Goal: Task Accomplishment & Management: Manage account settings

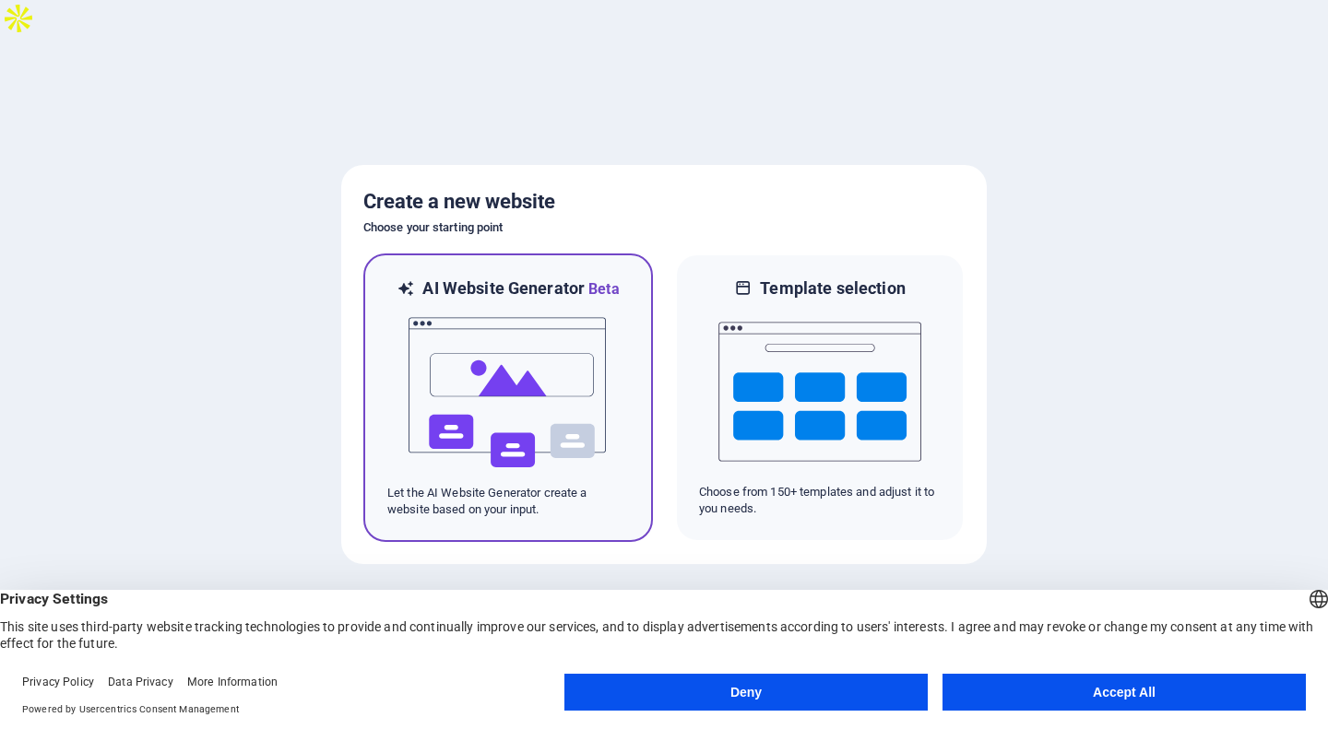
click at [571, 388] on img at bounding box center [508, 393] width 203 height 184
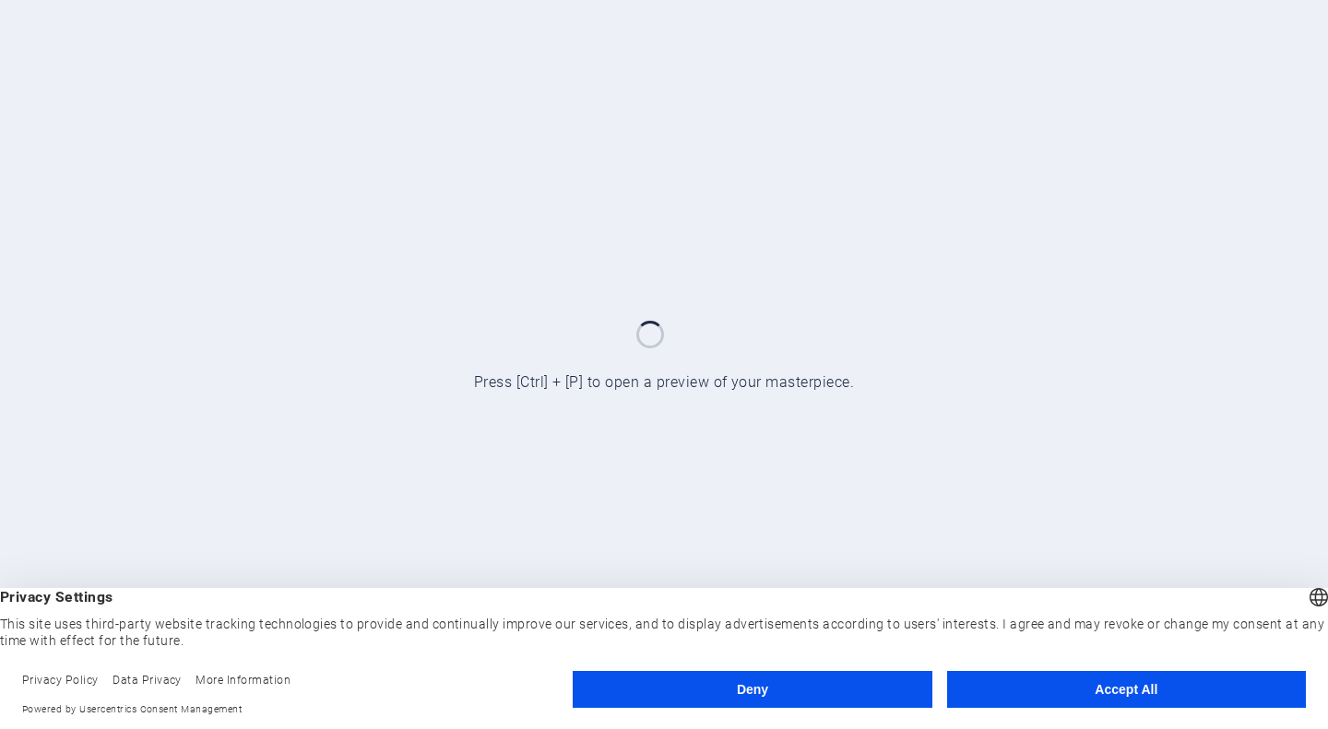
click at [969, 684] on button "Accept All" at bounding box center [1126, 689] width 359 height 37
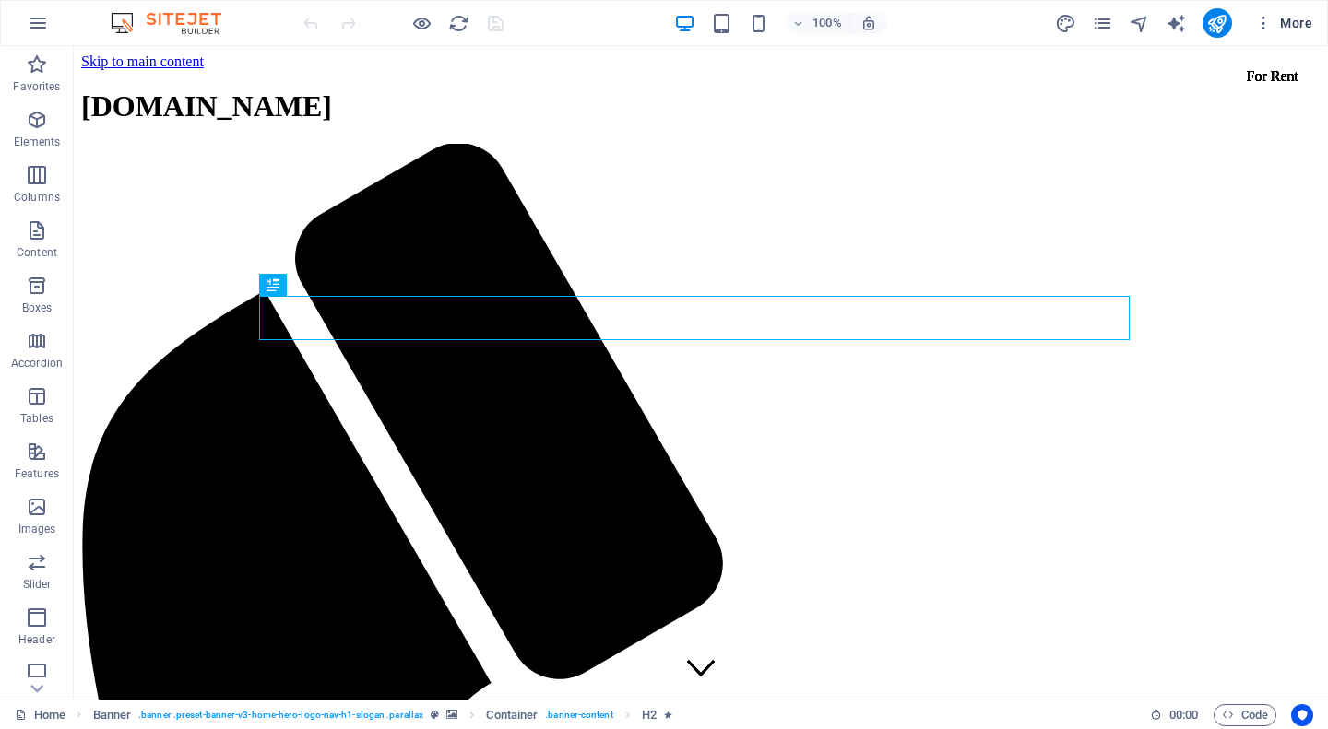
click at [1265, 27] on icon "button" at bounding box center [1263, 23] width 18 height 18
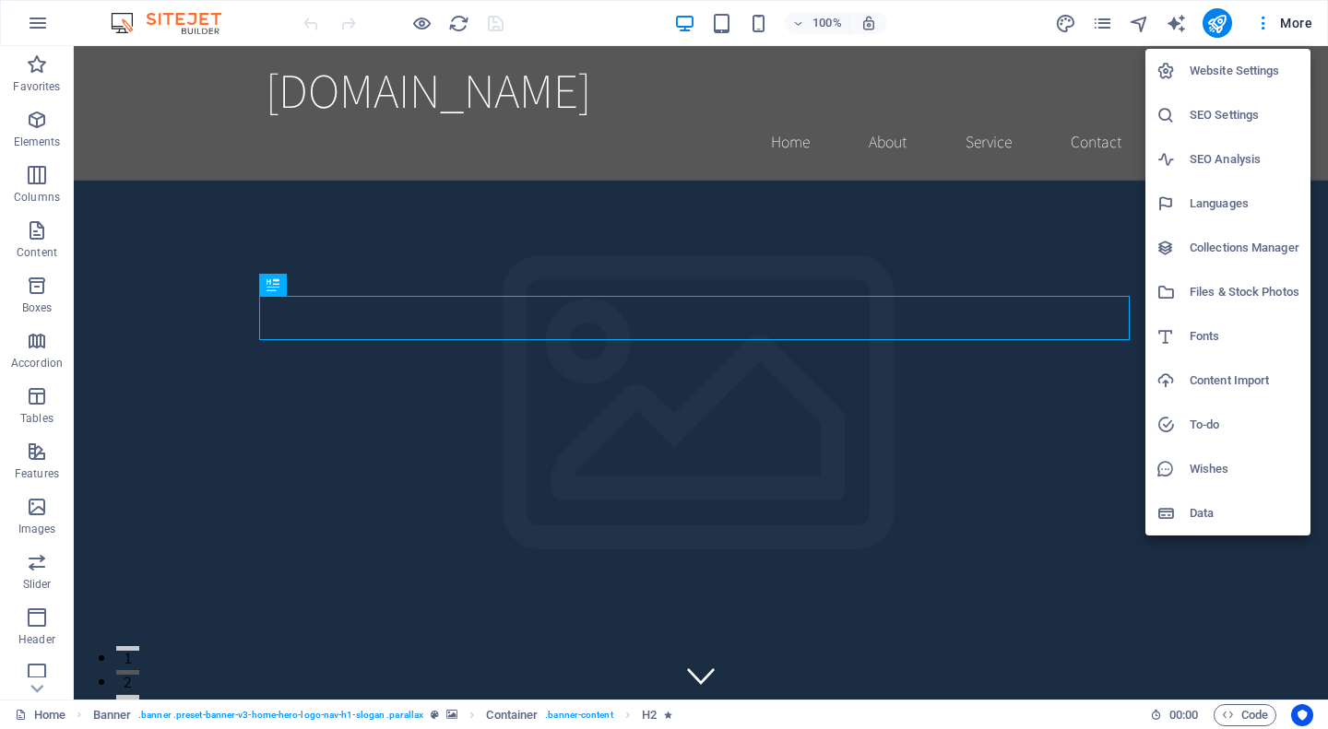
click at [1261, 65] on h6 "Website Settings" at bounding box center [1245, 71] width 110 height 22
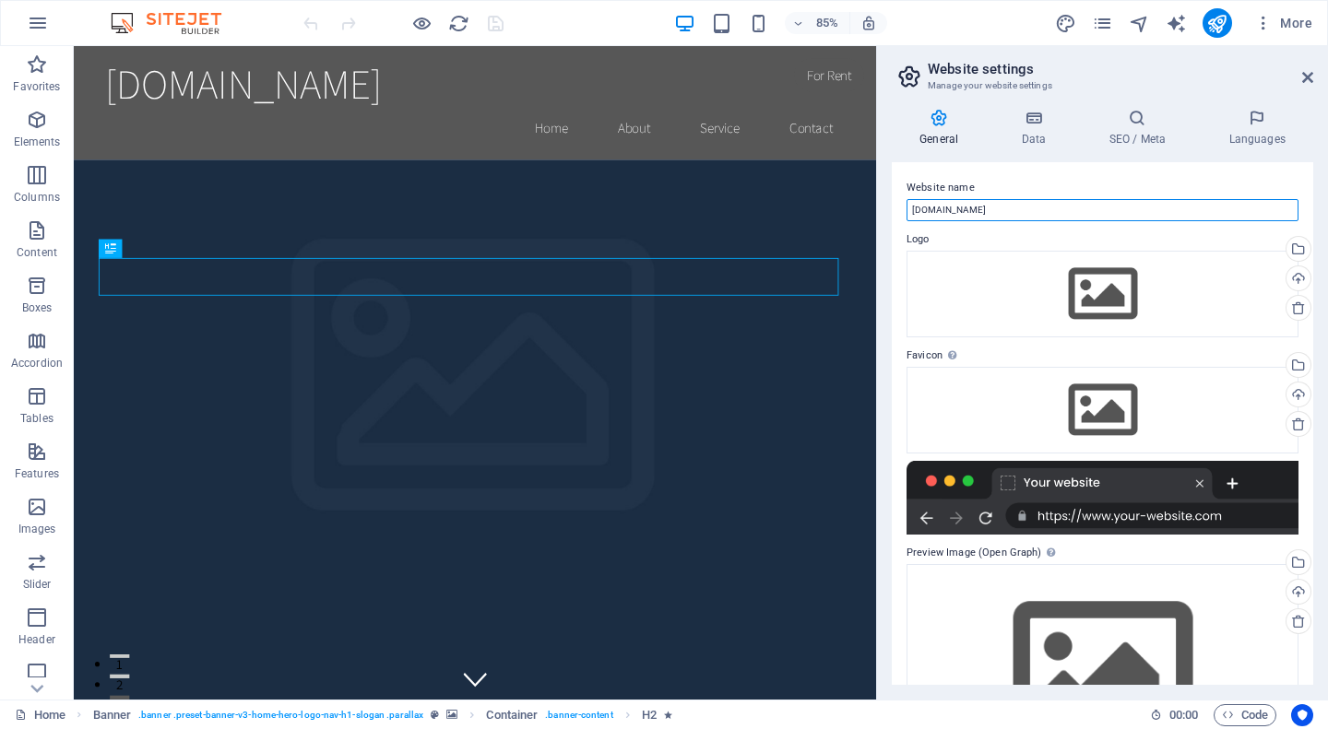
click at [964, 210] on input "[DOMAIN_NAME]" at bounding box center [1102, 210] width 392 height 22
click at [1308, 74] on icon at bounding box center [1307, 77] width 11 height 15
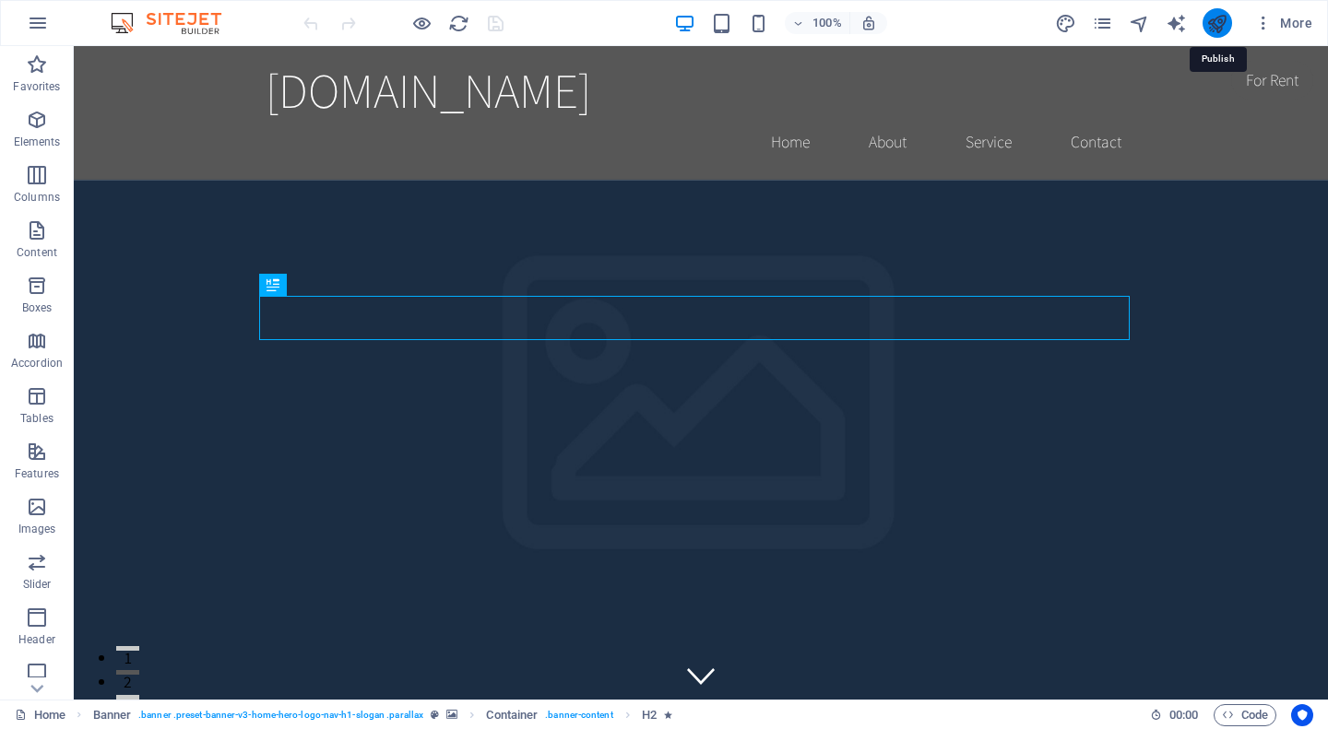
click at [1222, 25] on icon "publish" at bounding box center [1216, 23] width 21 height 21
